Goal: Task Accomplishment & Management: Manage account settings

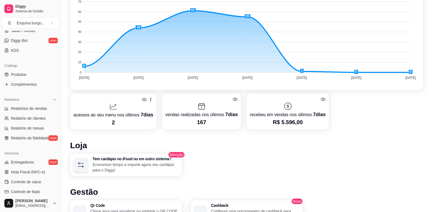
scroll to position [165, 0]
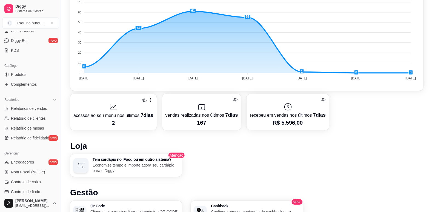
click at [137, 123] on p "2" at bounding box center [113, 123] width 80 height 8
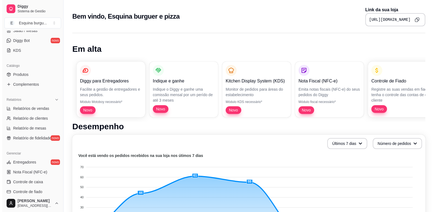
scroll to position [0, 0]
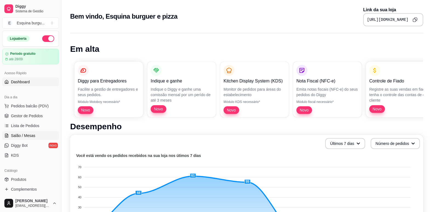
click at [29, 137] on span "Salão / Mesas" at bounding box center [23, 135] width 24 height 5
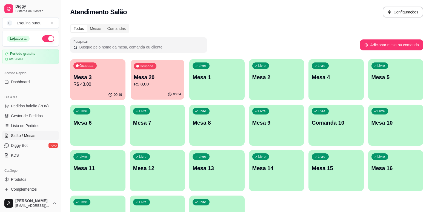
click at [159, 83] on p "R$ 8,00" at bounding box center [157, 84] width 47 height 6
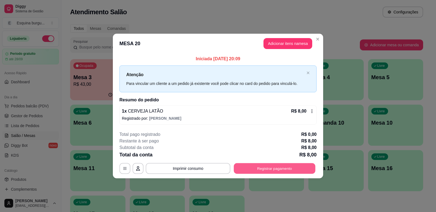
click at [276, 171] on button "Registrar pagamento" at bounding box center [275, 168] width 82 height 11
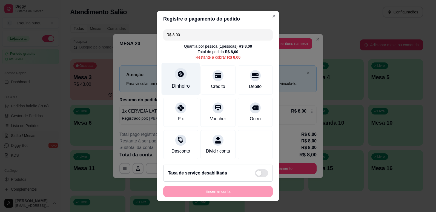
click at [182, 88] on div "Dinheiro" at bounding box center [181, 86] width 18 height 7
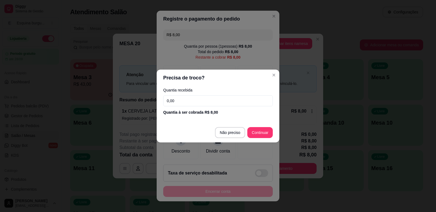
click at [186, 101] on input "0,00" at bounding box center [218, 100] width 110 height 11
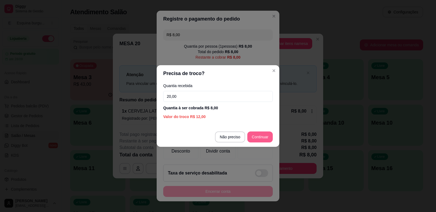
type input "20,00"
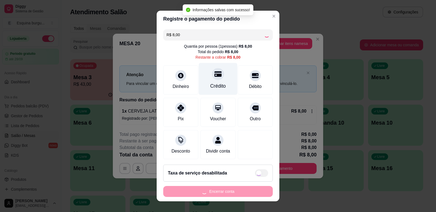
type input "R$ 0,00"
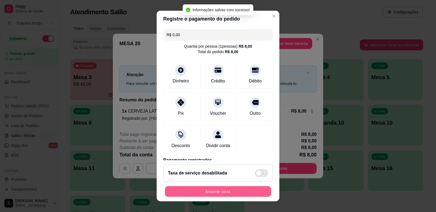
click at [227, 196] on button "Encerrar conta" at bounding box center [218, 191] width 106 height 11
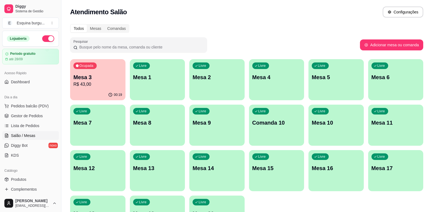
click at [230, 42] on div "Pesquisar" at bounding box center [215, 44] width 290 height 15
click at [33, 124] on span "Lista de Pedidos" at bounding box center [25, 125] width 29 height 5
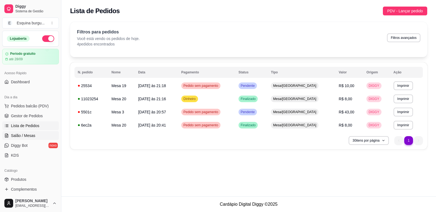
click at [33, 136] on span "Salão / Mesas" at bounding box center [23, 135] width 24 height 5
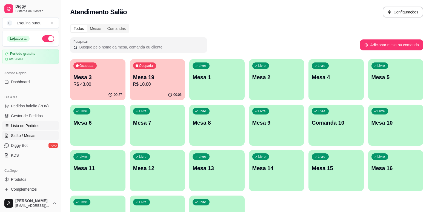
click at [46, 124] on link "Lista de Pedidos" at bounding box center [30, 125] width 57 height 9
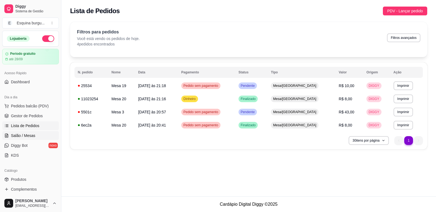
click at [41, 138] on link "Salão / Mesas" at bounding box center [30, 135] width 57 height 9
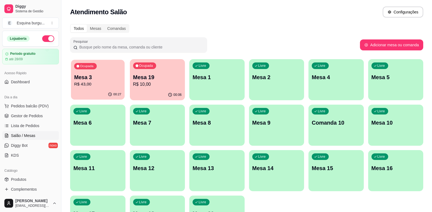
click at [92, 82] on p "R$ 43,00" at bounding box center [97, 84] width 47 height 6
click at [116, 68] on div "Ocupada Mesa 3 R$ 43,00" at bounding box center [97, 75] width 53 height 30
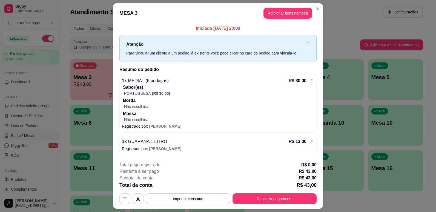
scroll to position [14, 0]
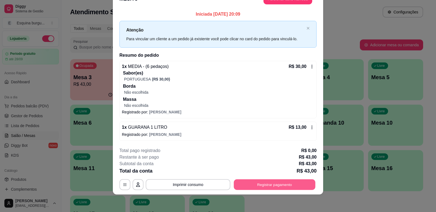
click at [295, 185] on button "Registrar pagamento" at bounding box center [275, 184] width 82 height 11
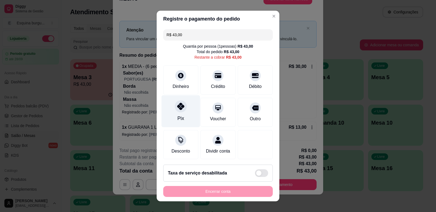
click at [186, 117] on div "Pix" at bounding box center [181, 111] width 39 height 32
type input "R$ 0,00"
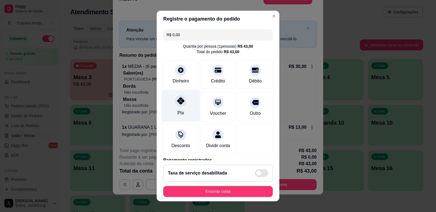
click at [185, 105] on div "Pix" at bounding box center [181, 106] width 39 height 32
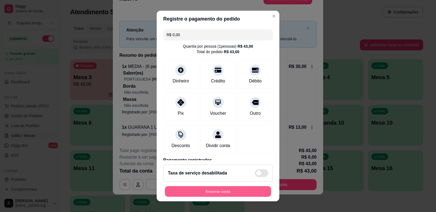
click at [225, 192] on button "Encerrar conta" at bounding box center [218, 191] width 106 height 11
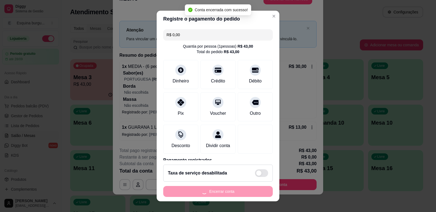
scroll to position [0, 0]
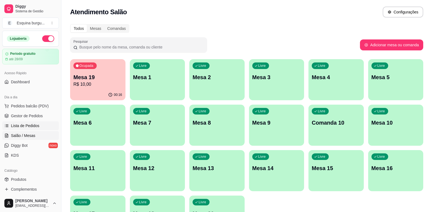
click at [24, 126] on span "Lista de Pedidos" at bounding box center [25, 125] width 29 height 5
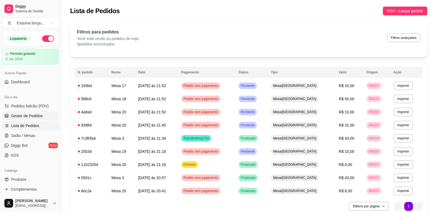
click at [27, 114] on span "Gestor de Pedidos" at bounding box center [27, 115] width 32 height 5
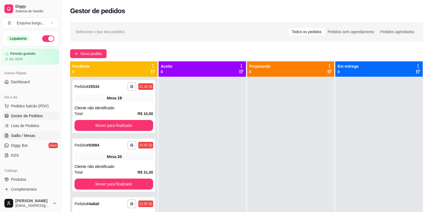
click at [27, 135] on span "Salão / Mesas" at bounding box center [23, 135] width 24 height 5
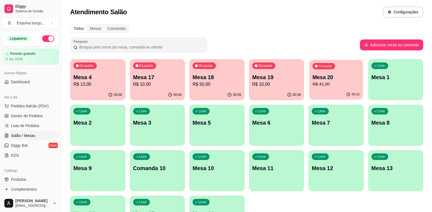
click at [334, 82] on p "R$ 41,00" at bounding box center [336, 84] width 47 height 6
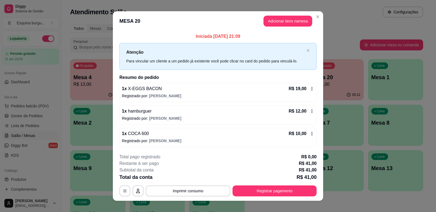
scroll to position [6, 0]
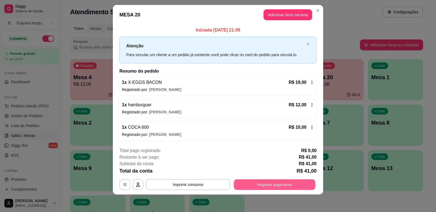
click at [271, 185] on button "Registrar pagamento" at bounding box center [275, 184] width 82 height 11
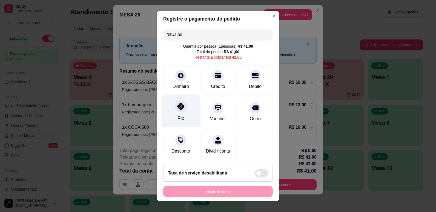
click at [187, 109] on div "Pix" at bounding box center [181, 111] width 39 height 32
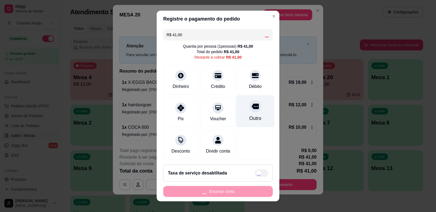
type input "R$ 0,00"
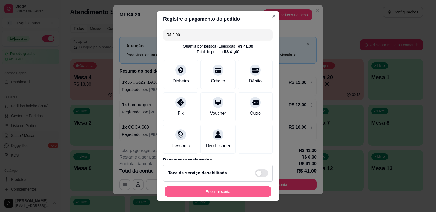
click at [213, 189] on button "Encerrar conta" at bounding box center [218, 191] width 106 height 11
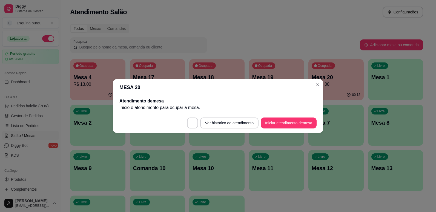
scroll to position [0, 0]
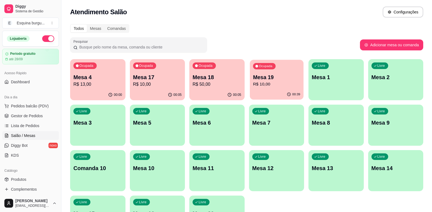
click at [275, 79] on p "Mesa 19" at bounding box center [276, 77] width 47 height 7
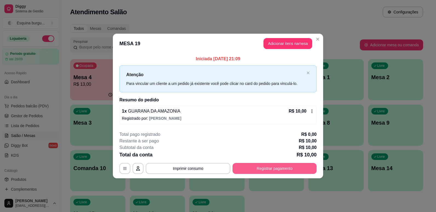
click at [276, 169] on button "Registrar pagamento" at bounding box center [275, 168] width 84 height 11
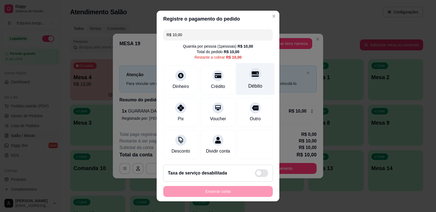
click at [249, 84] on div "Débito" at bounding box center [256, 86] width 14 height 7
type input "R$ 0,00"
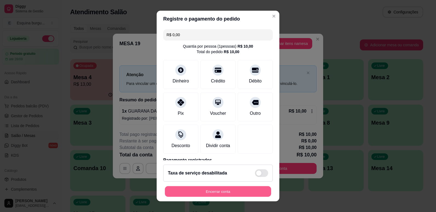
click at [238, 191] on button "Encerrar conta" at bounding box center [218, 191] width 106 height 11
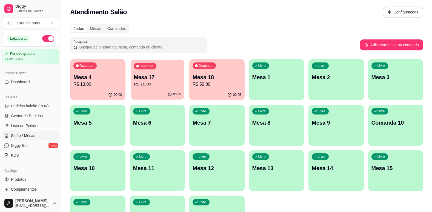
click at [175, 74] on p "Mesa 17" at bounding box center [157, 77] width 47 height 7
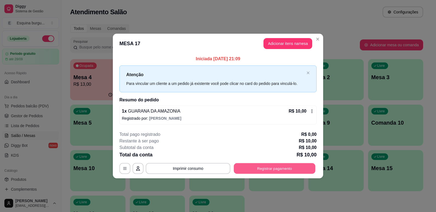
click at [258, 167] on button "Registrar pagamento" at bounding box center [275, 168] width 82 height 11
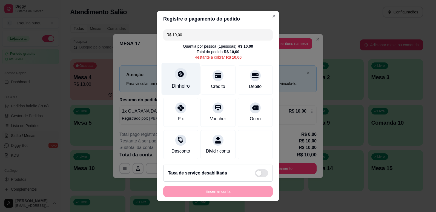
click at [187, 87] on div "Dinheiro" at bounding box center [181, 79] width 39 height 32
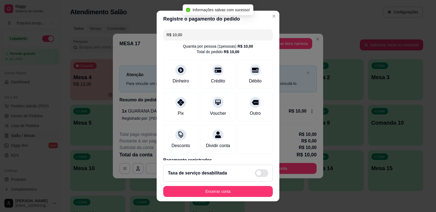
type input "R$ 0,00"
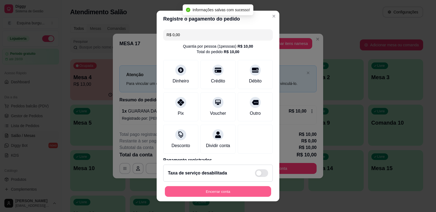
click at [235, 189] on button "Encerrar conta" at bounding box center [218, 191] width 106 height 11
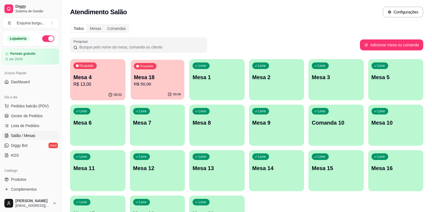
click at [158, 79] on p "Mesa 18" at bounding box center [157, 77] width 47 height 7
click at [107, 84] on p "R$ 13,00" at bounding box center [97, 84] width 47 height 6
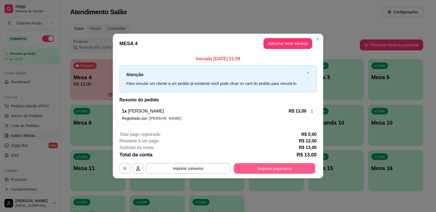
click at [254, 169] on button "Registrar pagamento" at bounding box center [275, 168] width 82 height 11
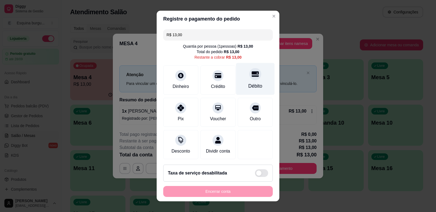
click at [249, 84] on div "Débito" at bounding box center [256, 86] width 14 height 7
type input "R$ 0,00"
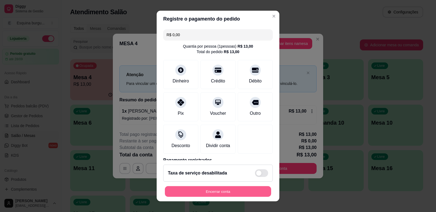
click at [255, 188] on button "Encerrar conta" at bounding box center [218, 191] width 106 height 11
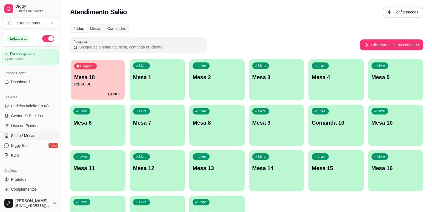
click at [117, 83] on p "R$ 50,00" at bounding box center [97, 84] width 47 height 6
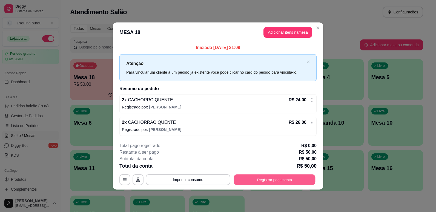
click at [277, 184] on button "Registrar pagamento" at bounding box center [275, 179] width 82 height 11
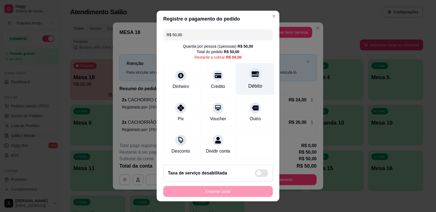
click at [249, 83] on div "Débito" at bounding box center [256, 86] width 14 height 7
type input "R$ 0,00"
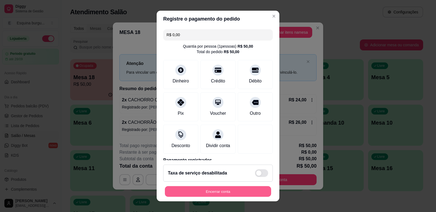
click at [223, 192] on button "Encerrar conta" at bounding box center [218, 191] width 106 height 11
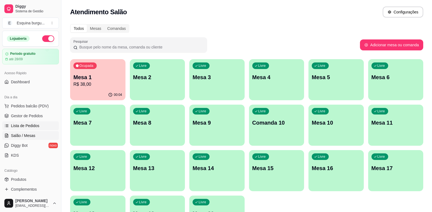
click at [28, 122] on link "Lista de Pedidos" at bounding box center [30, 125] width 57 height 9
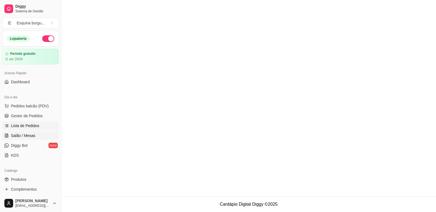
click at [30, 133] on span "Salão / Mesas" at bounding box center [23, 135] width 24 height 5
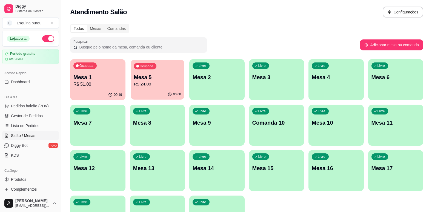
click at [167, 93] on div "00:08" at bounding box center [157, 94] width 53 height 10
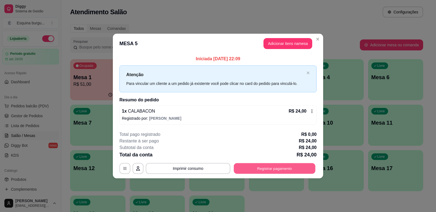
click at [263, 165] on button "Registrar pagamento" at bounding box center [275, 168] width 82 height 11
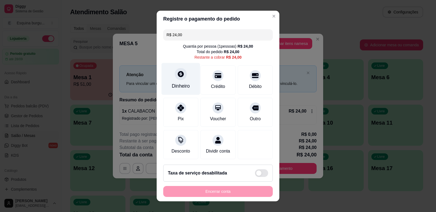
click at [173, 82] on div "Dinheiro" at bounding box center [181, 79] width 39 height 32
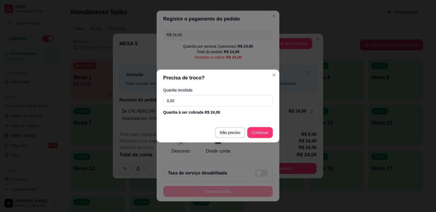
click at [177, 101] on input "0,00" at bounding box center [218, 100] width 110 height 11
type input "24,00"
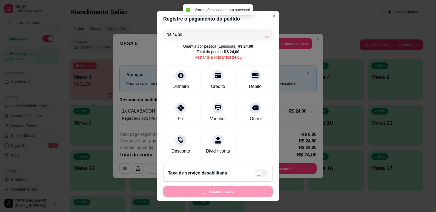
type input "R$ 0,00"
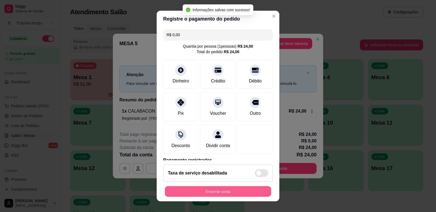
click at [238, 192] on button "Encerrar conta" at bounding box center [218, 191] width 106 height 11
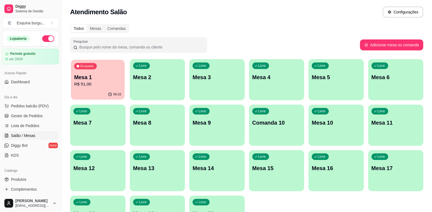
click at [117, 96] on p "00:22" at bounding box center [117, 94] width 8 height 4
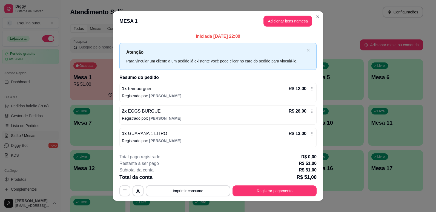
scroll to position [6, 0]
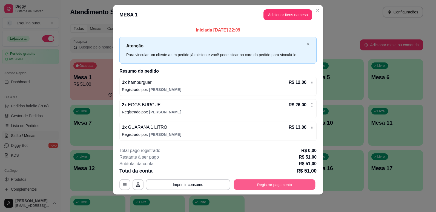
click at [304, 188] on button "Registrar pagamento" at bounding box center [275, 184] width 82 height 11
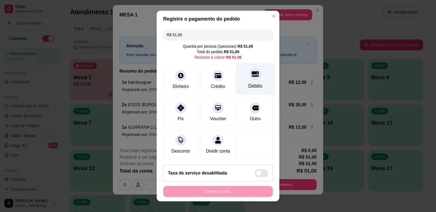
click at [241, 81] on div "Débito" at bounding box center [255, 79] width 39 height 32
type input "R$ 0,00"
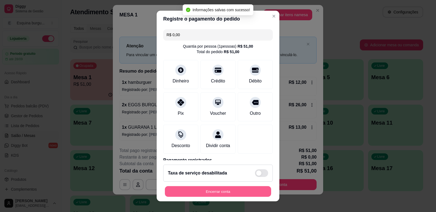
click at [232, 188] on button "Encerrar conta" at bounding box center [218, 191] width 106 height 11
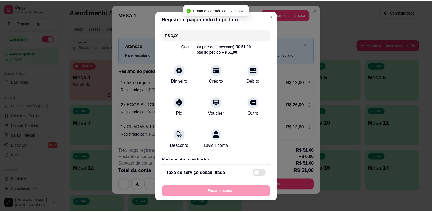
scroll to position [0, 0]
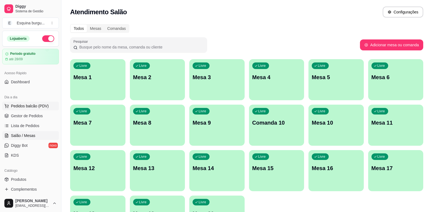
click at [33, 104] on span "Pedidos balcão (PDV)" at bounding box center [30, 105] width 38 height 5
click at [38, 122] on link "Lista de Pedidos" at bounding box center [30, 125] width 57 height 9
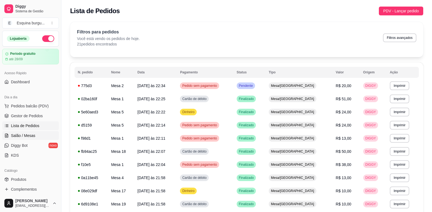
click at [31, 137] on span "Salão / Mesas" at bounding box center [23, 135] width 24 height 5
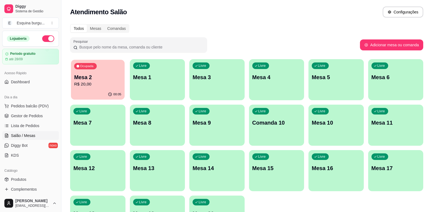
click at [105, 76] on p "Mesa 2" at bounding box center [97, 77] width 47 height 7
click at [117, 78] on p "Mesa 2" at bounding box center [97, 77] width 47 height 7
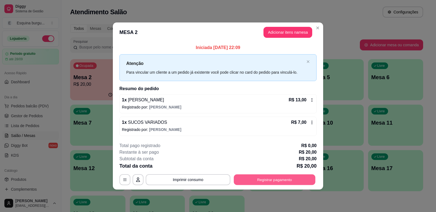
click at [296, 184] on button "Registrar pagamento" at bounding box center [275, 179] width 82 height 11
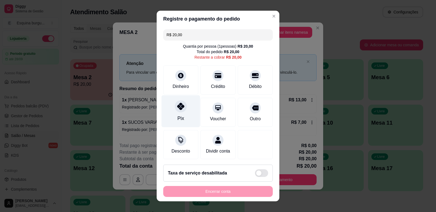
click at [177, 114] on div "Pix" at bounding box center [181, 111] width 39 height 32
type input "R$ 0,00"
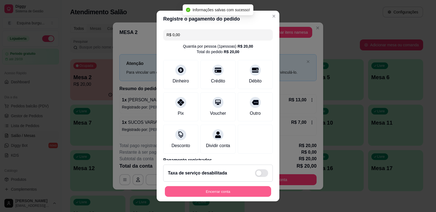
click at [237, 195] on button "Encerrar conta" at bounding box center [218, 191] width 106 height 11
